Goal: Information Seeking & Learning: Stay updated

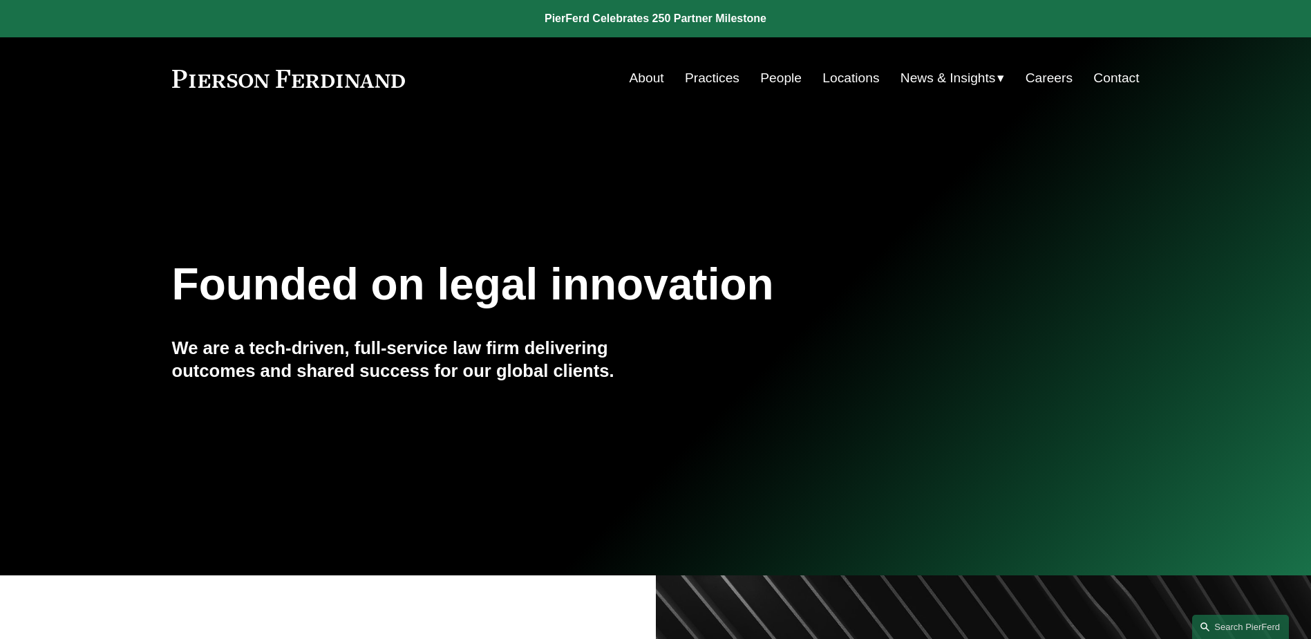
click at [0, 0] on span "News" at bounding box center [0, 0] width 0 height 0
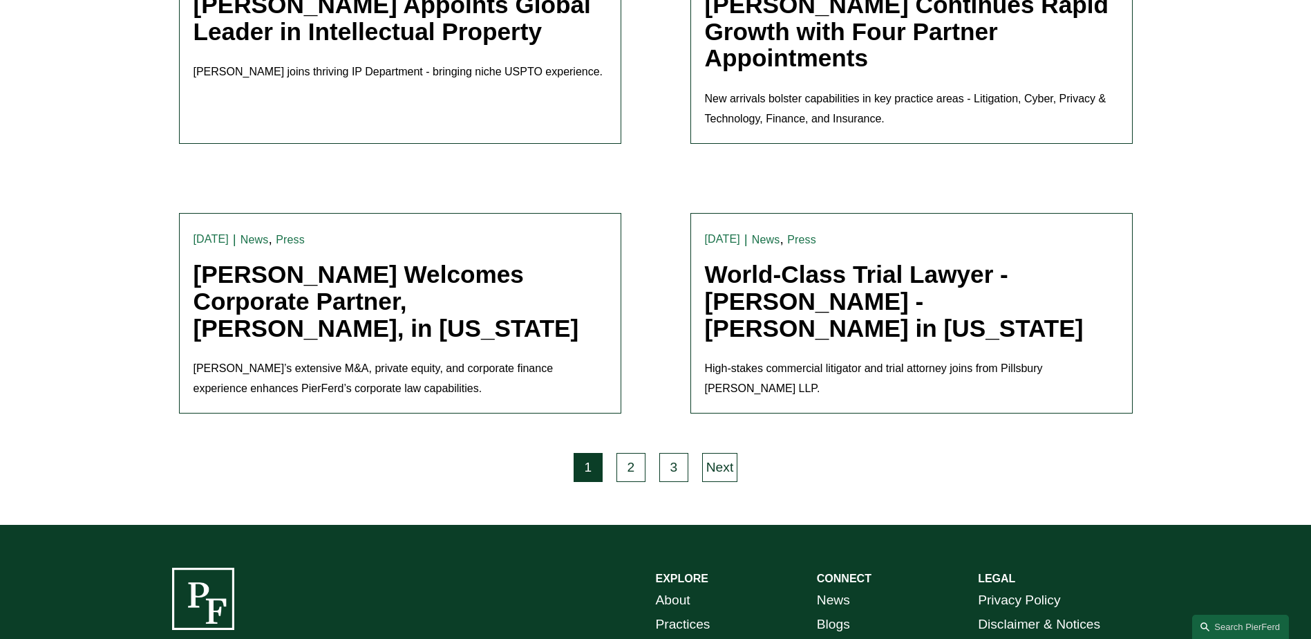
scroll to position [2946, 0]
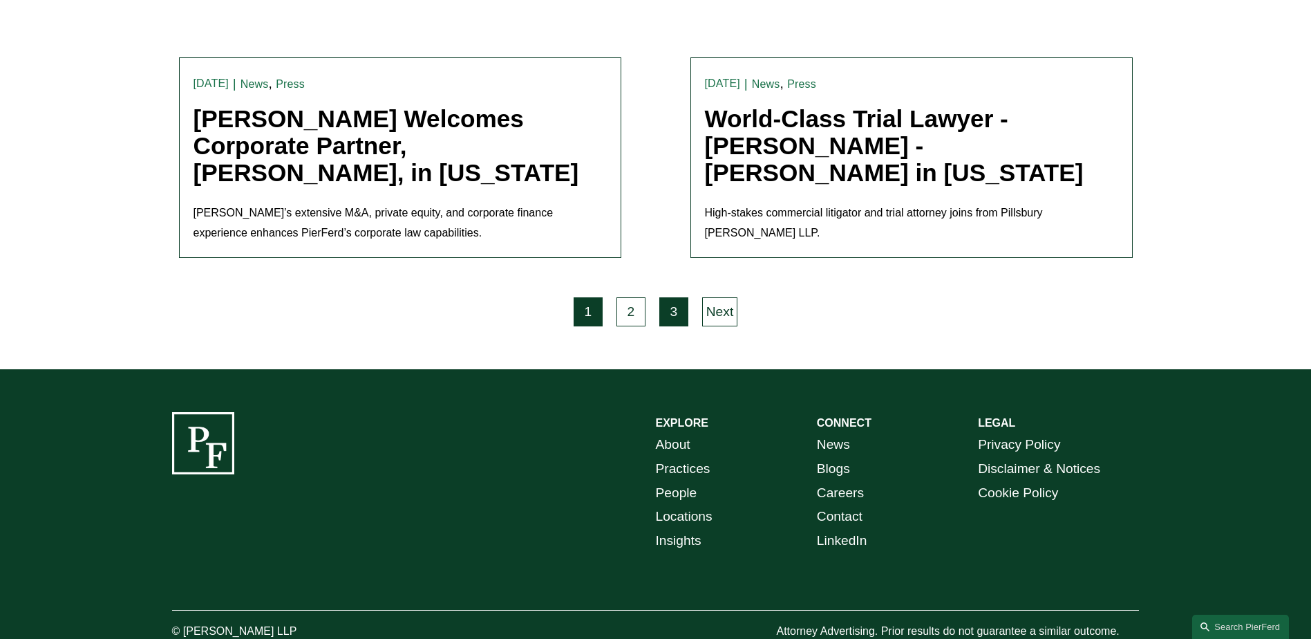
click at [672, 297] on link "3" at bounding box center [673, 311] width 29 height 29
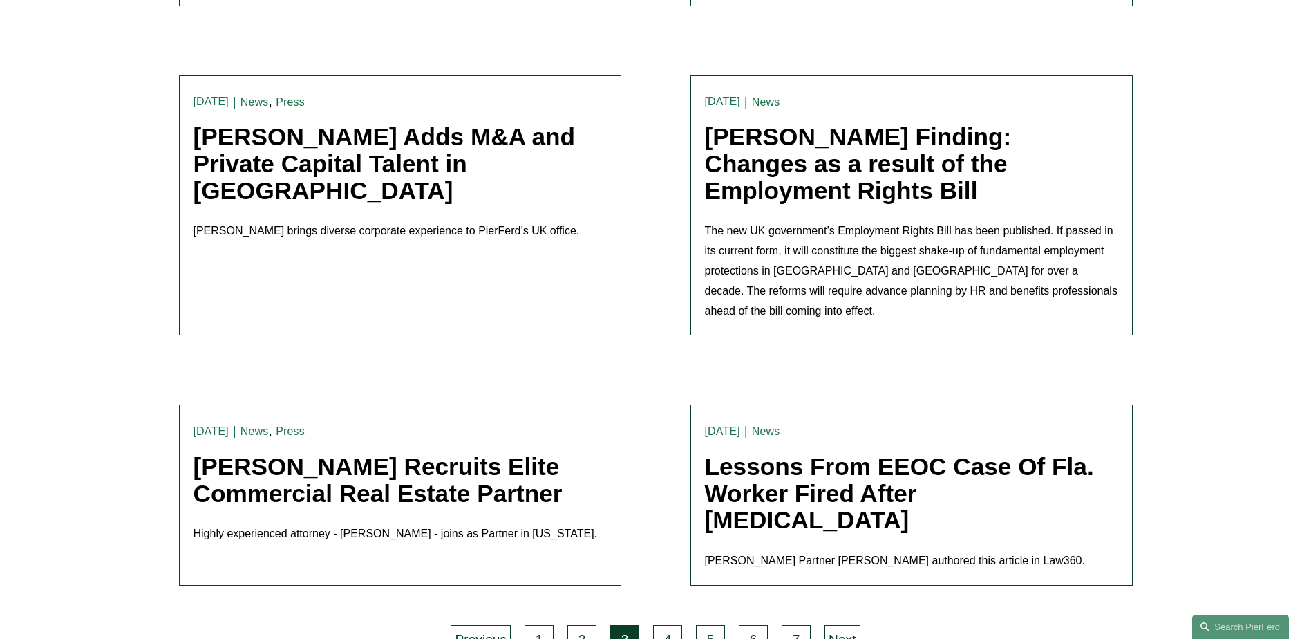
scroll to position [2834, 0]
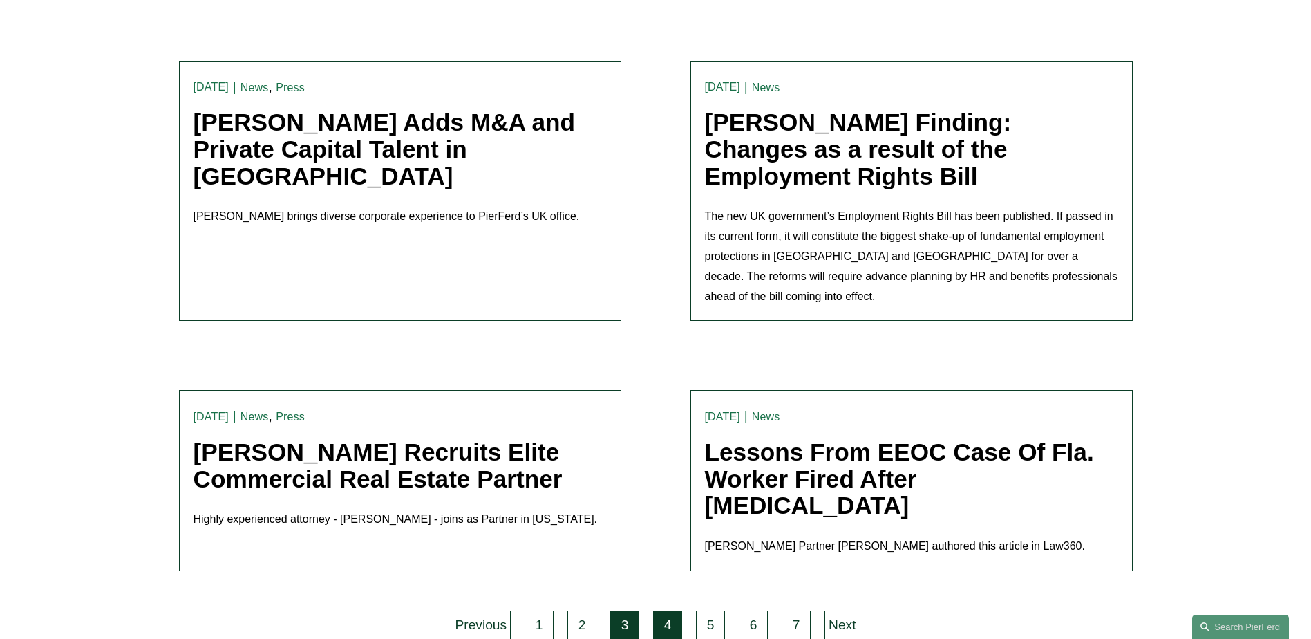
click at [665, 610] on link "4" at bounding box center [667, 624] width 29 height 29
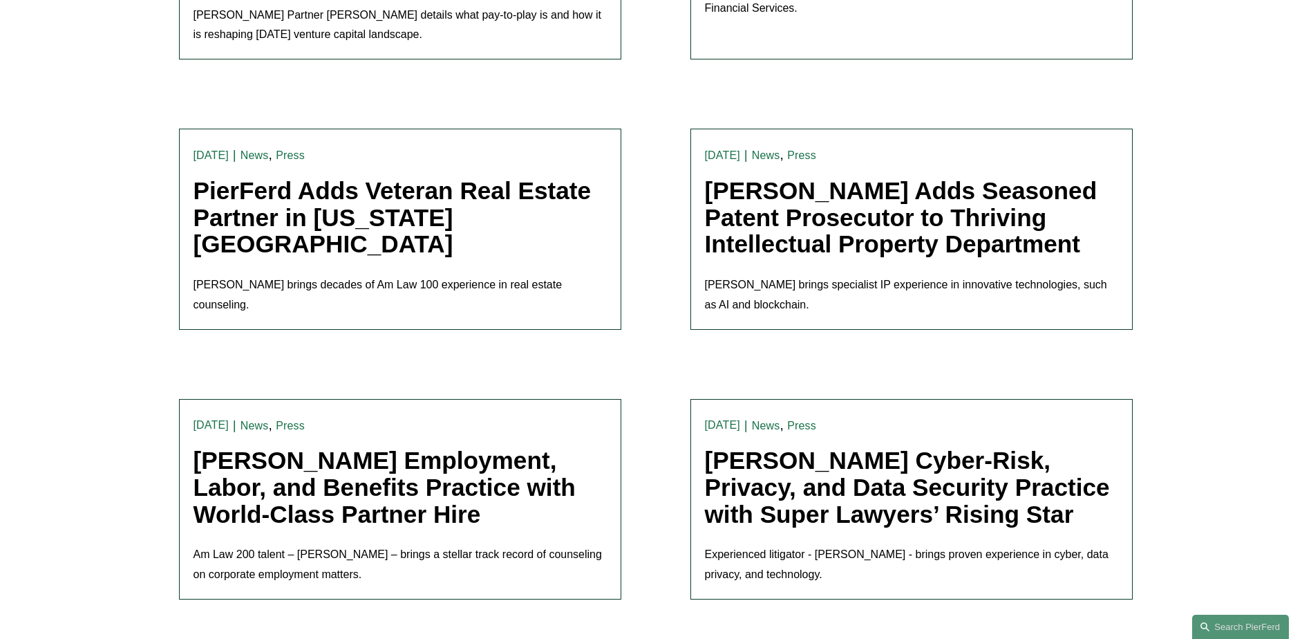
scroll to position [898, 0]
